Goal: Task Accomplishment & Management: Manage account settings

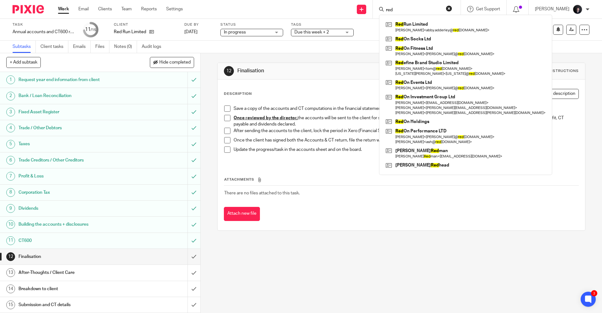
click at [38, 8] on img at bounding box center [28, 9] width 31 height 8
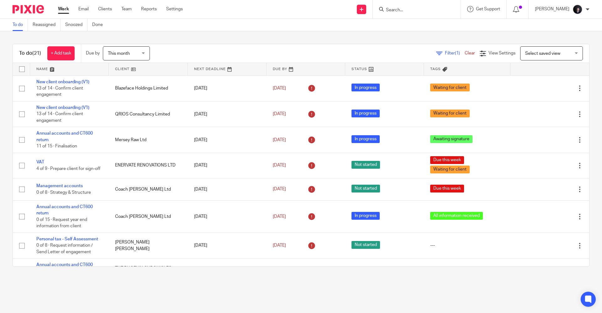
click at [39, 66] on link at bounding box center [69, 69] width 79 height 13
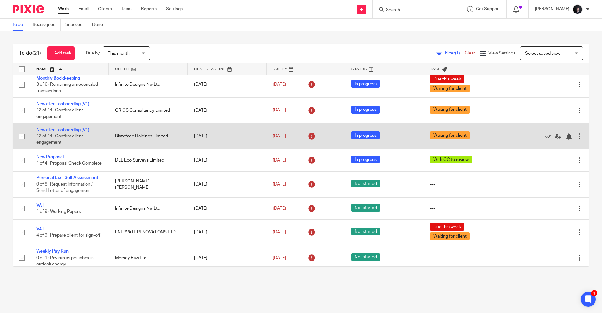
scroll to position [340, 0]
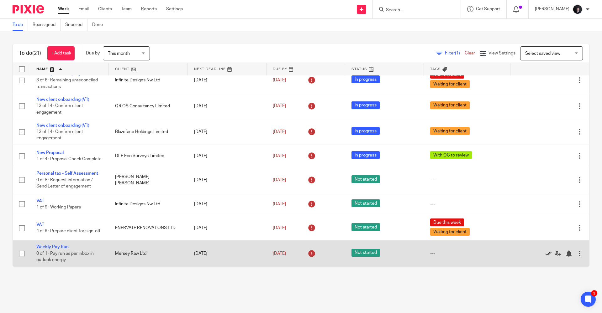
click at [545, 255] on icon at bounding box center [548, 254] width 6 height 6
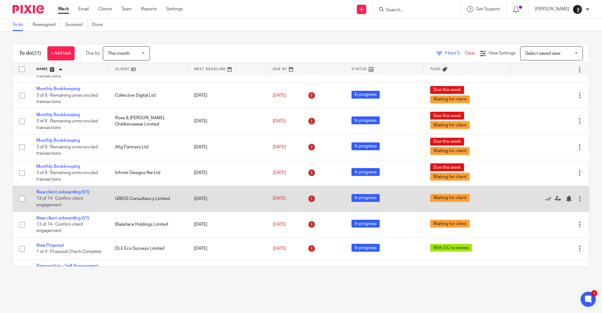
scroll to position [314, 0]
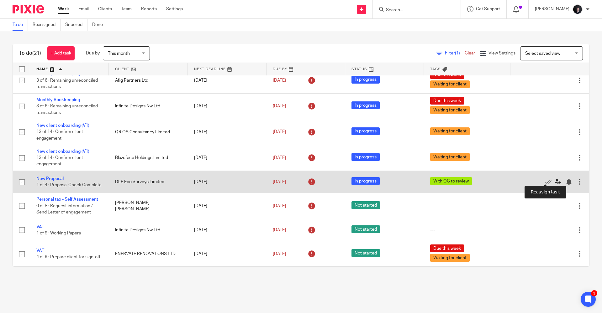
click at [554, 179] on icon at bounding box center [557, 182] width 6 height 6
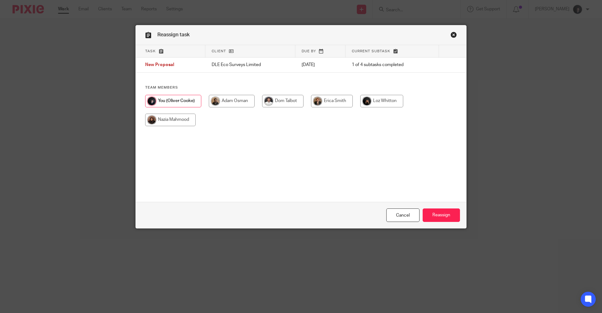
click at [321, 95] on input "radio" at bounding box center [332, 101] width 42 height 13
radio input "true"
click at [437, 219] on input "Reassign" at bounding box center [440, 215] width 37 height 13
